Goal: Communication & Community: Answer question/provide support

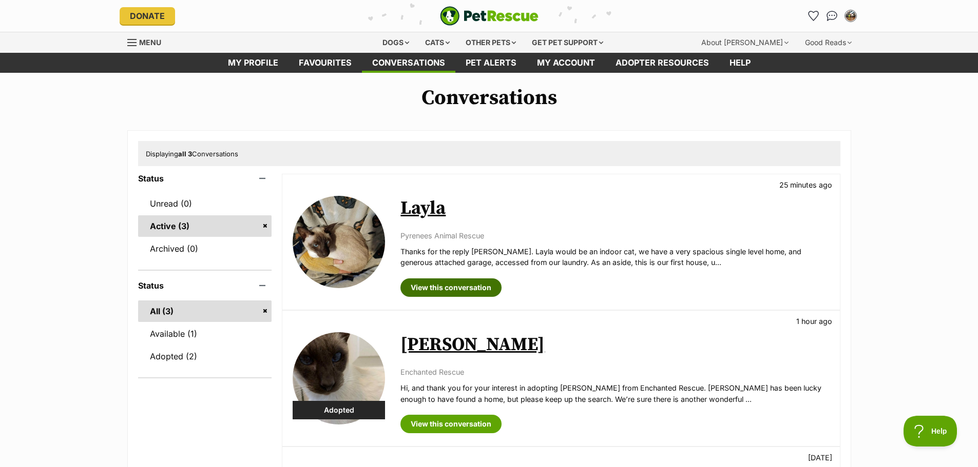
click at [461, 288] on link "View this conversation" at bounding box center [450, 288] width 101 height 18
click at [449, 284] on link "View this conversation" at bounding box center [450, 288] width 101 height 18
click at [333, 241] on img at bounding box center [338, 242] width 92 height 92
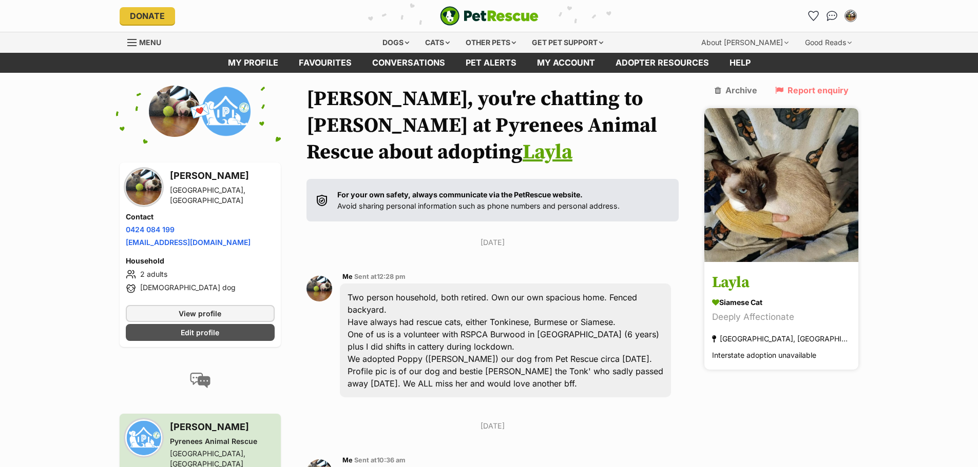
click at [796, 160] on img at bounding box center [781, 185] width 154 height 154
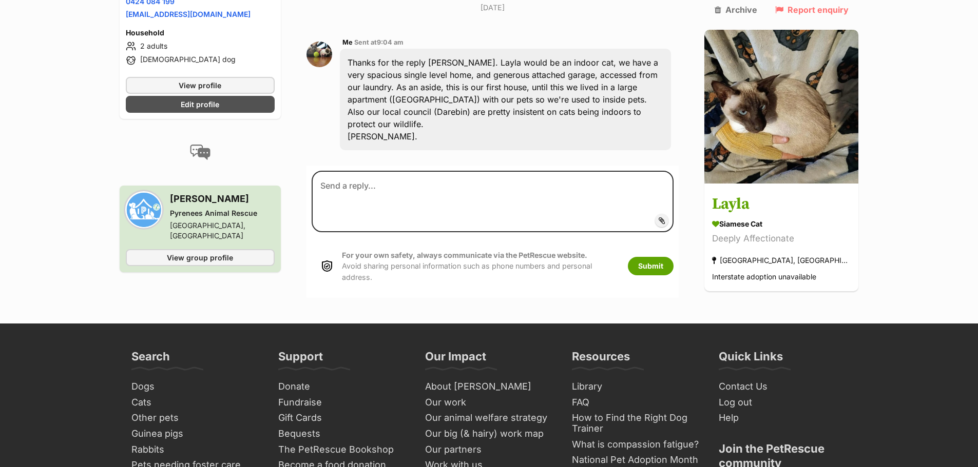
scroll to position [924, 0]
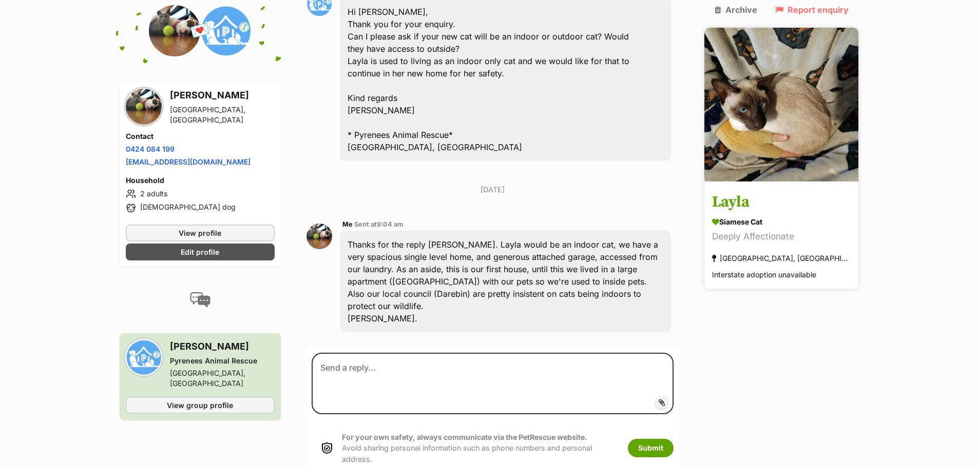
click at [835, 191] on h3 "Layla" at bounding box center [781, 202] width 139 height 23
